Goal: Navigation & Orientation: Find specific page/section

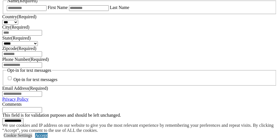
scroll to position [399, 0]
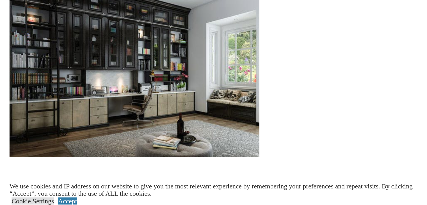
scroll to position [680, 0]
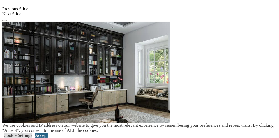
click at [48, 133] on link "Accept" at bounding box center [41, 135] width 13 height 5
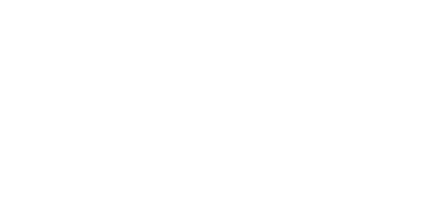
scroll to position [876, 0]
drag, startPoint x: 299, startPoint y: 103, endPoint x: 298, endPoint y: 100, distance: 3.8
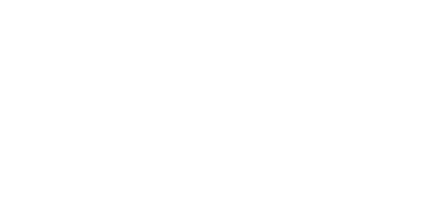
scroll to position [214, 0]
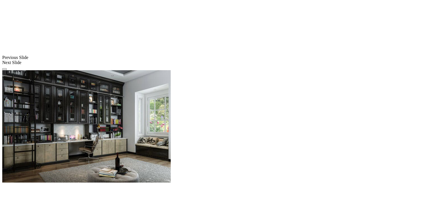
scroll to position [567, 0]
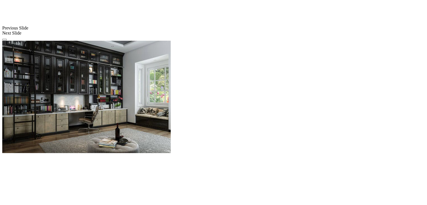
scroll to position [651, 0]
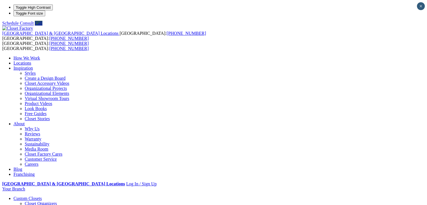
click at [31, 61] on link "Locations" at bounding box center [22, 63] width 18 height 5
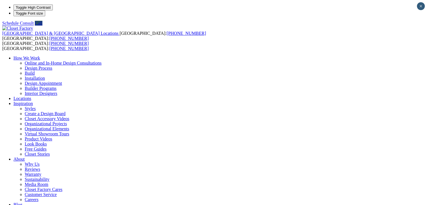
type input "*****"
